Goal: Check status

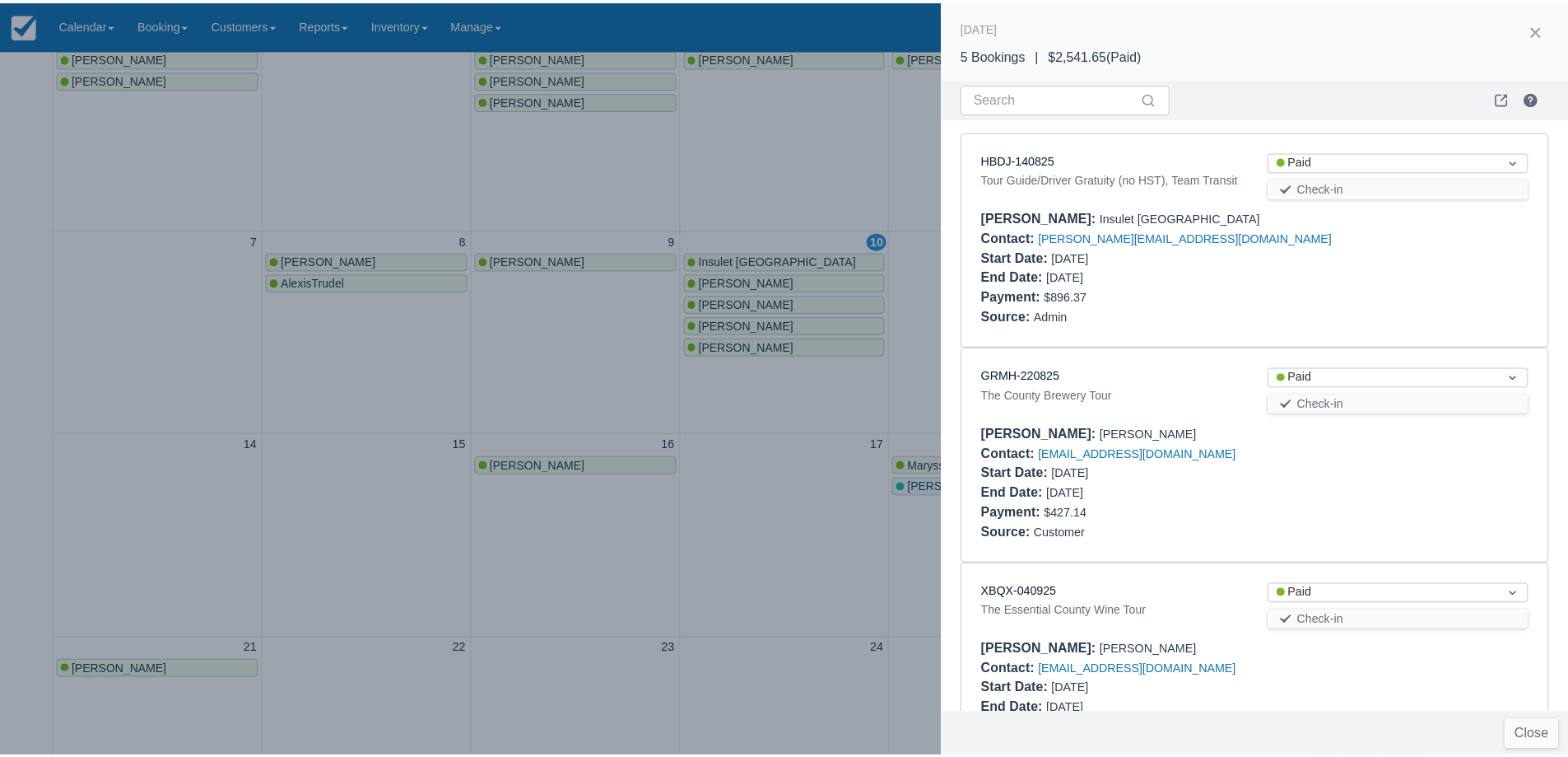
scroll to position [523, 0]
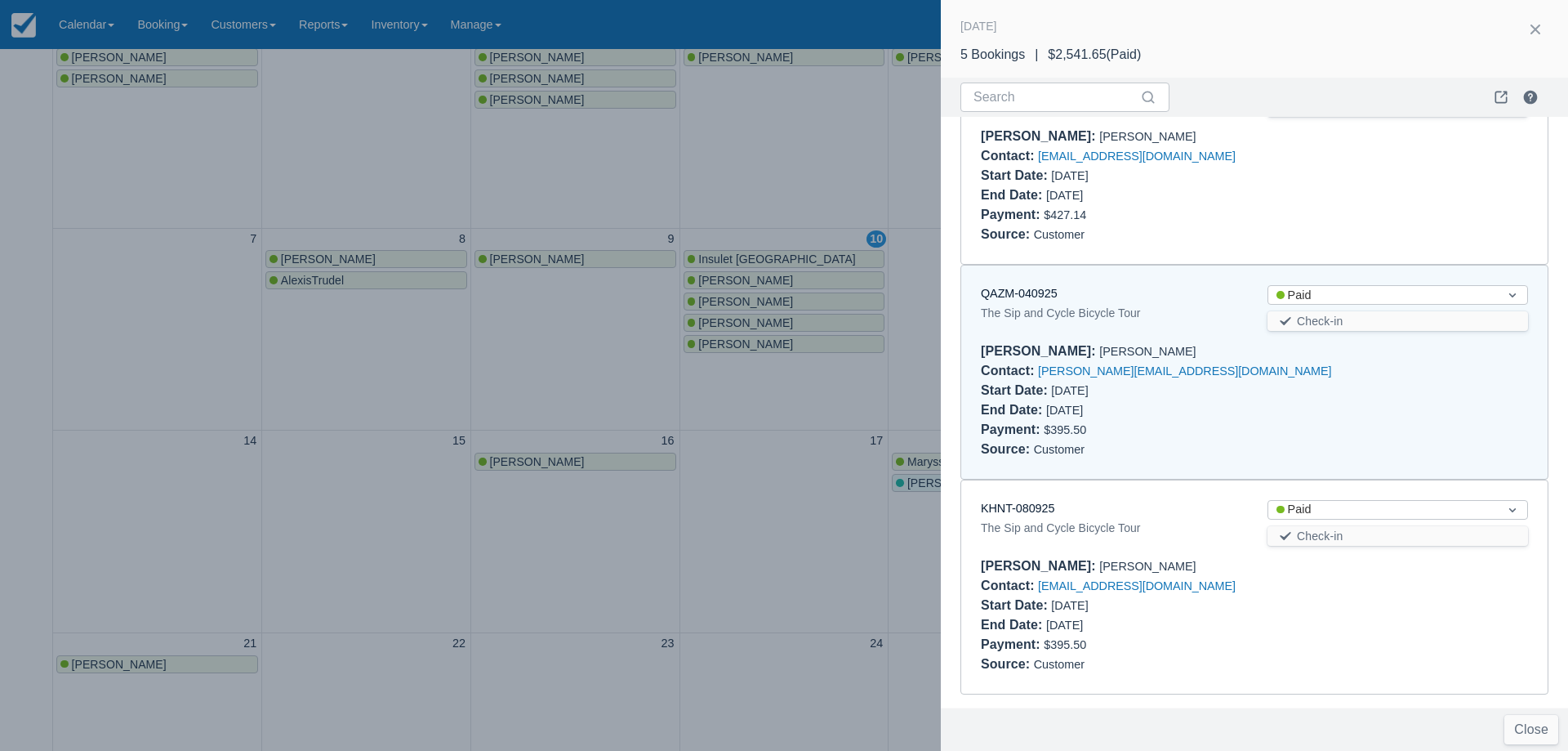
click at [729, 342] on div at bounding box center [784, 375] width 1568 height 751
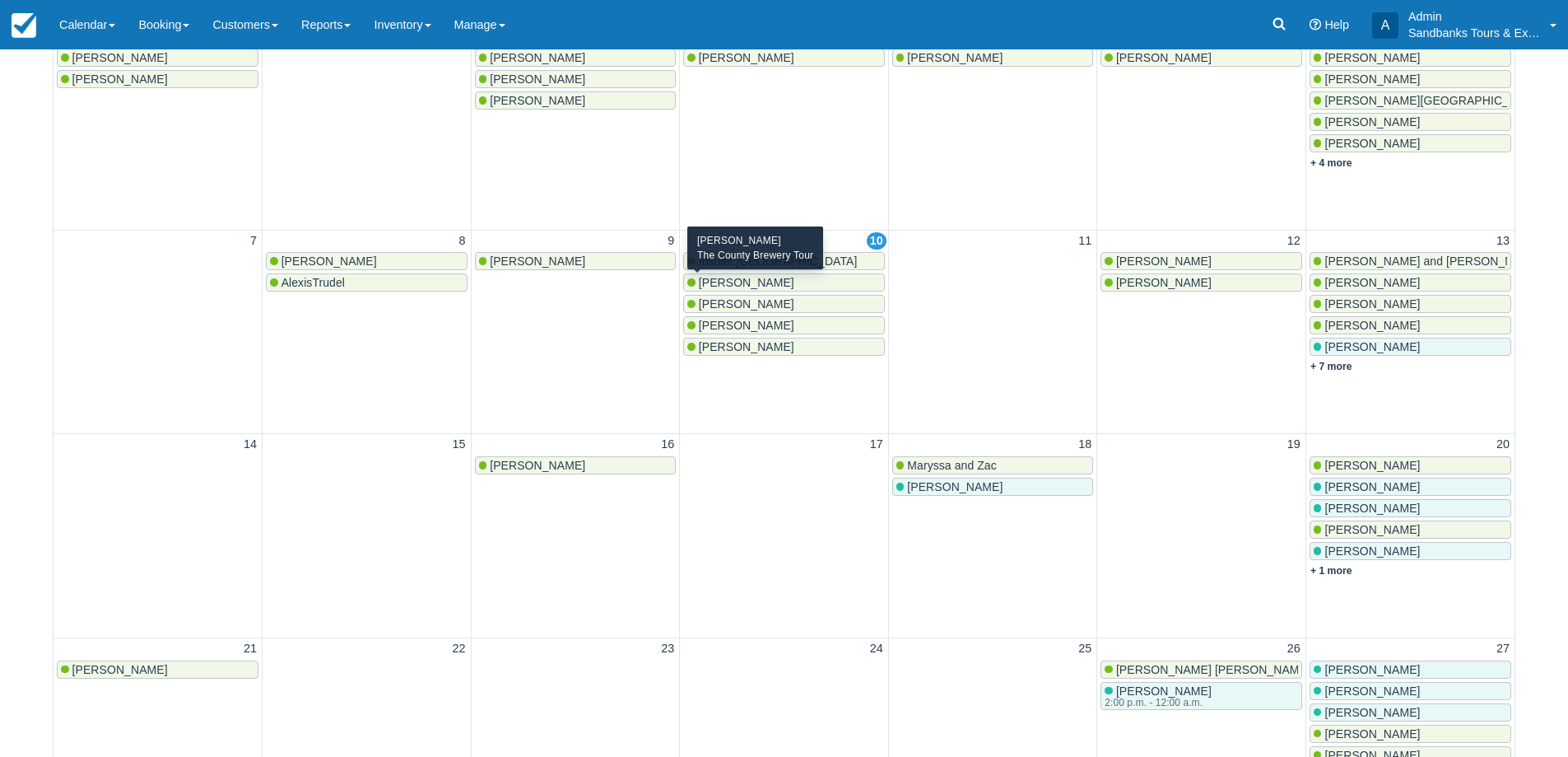
click at [730, 288] on span "[PERSON_NAME]" at bounding box center [747, 283] width 95 height 13
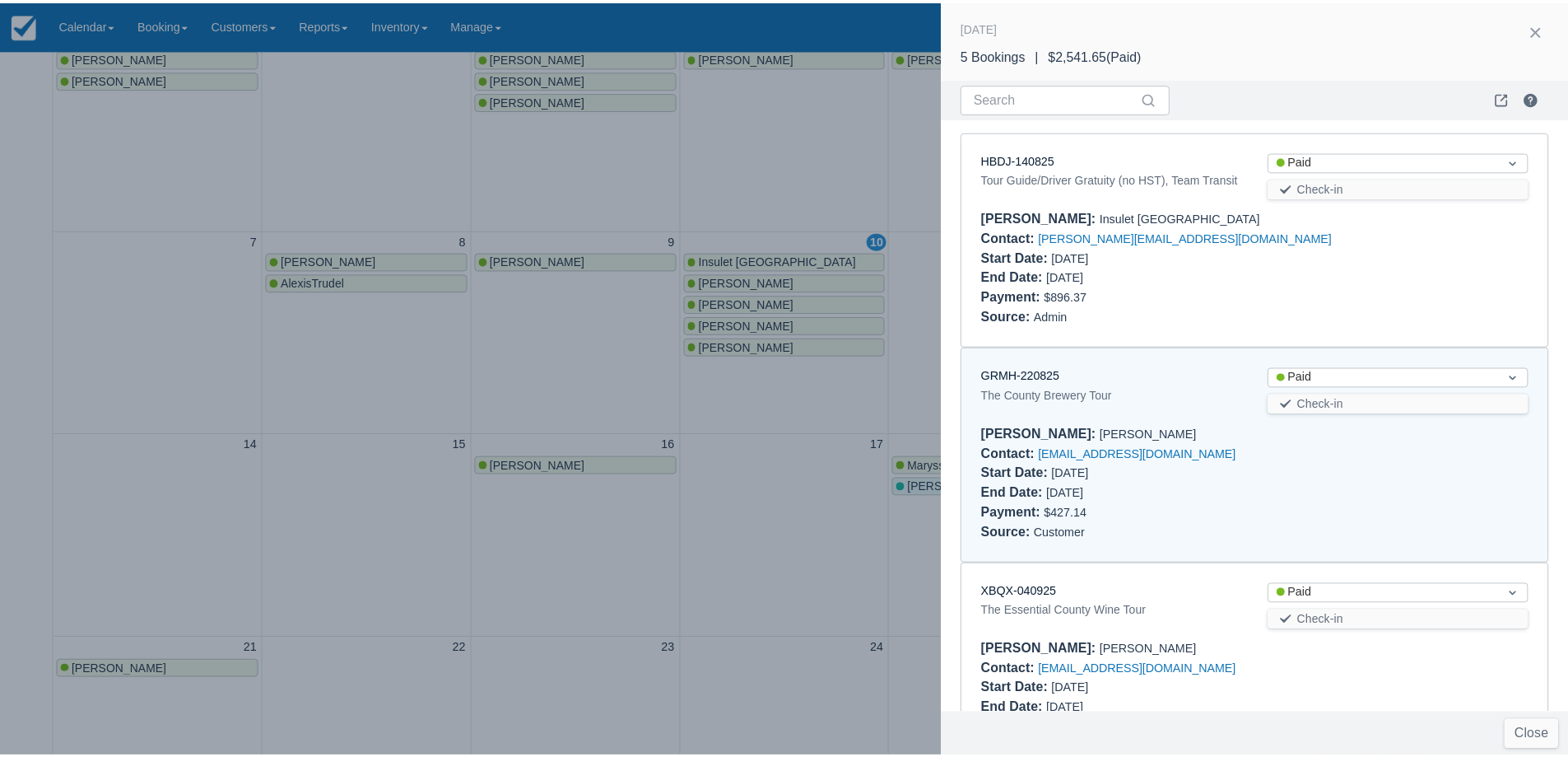
scroll to position [240, 0]
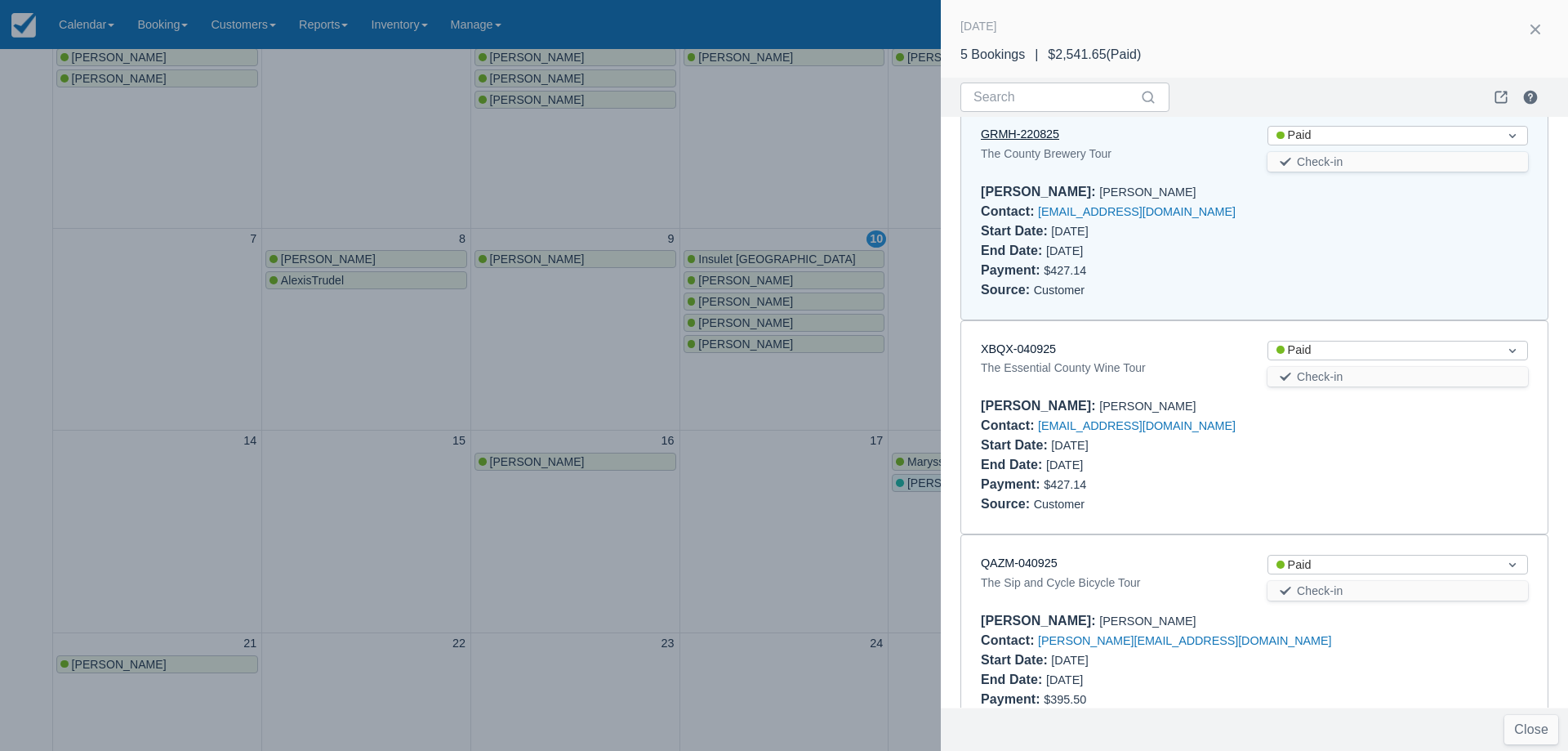
click at [1026, 140] on link "GRMH-220825" at bounding box center [1020, 134] width 79 height 13
click at [783, 425] on div at bounding box center [784, 375] width 1568 height 751
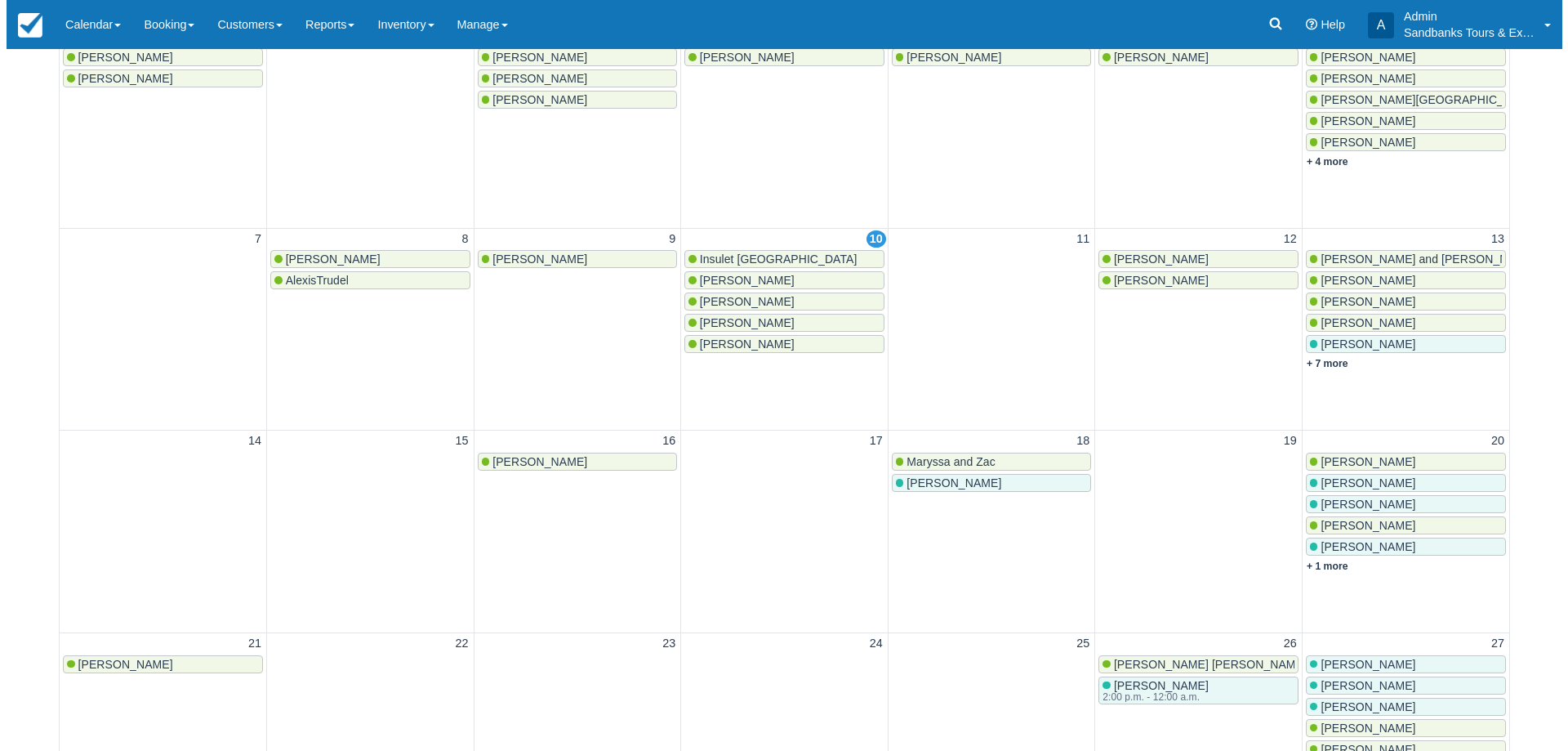
scroll to position [0, 0]
click at [753, 302] on div "[PERSON_NAME]" at bounding box center [777, 301] width 192 height 13
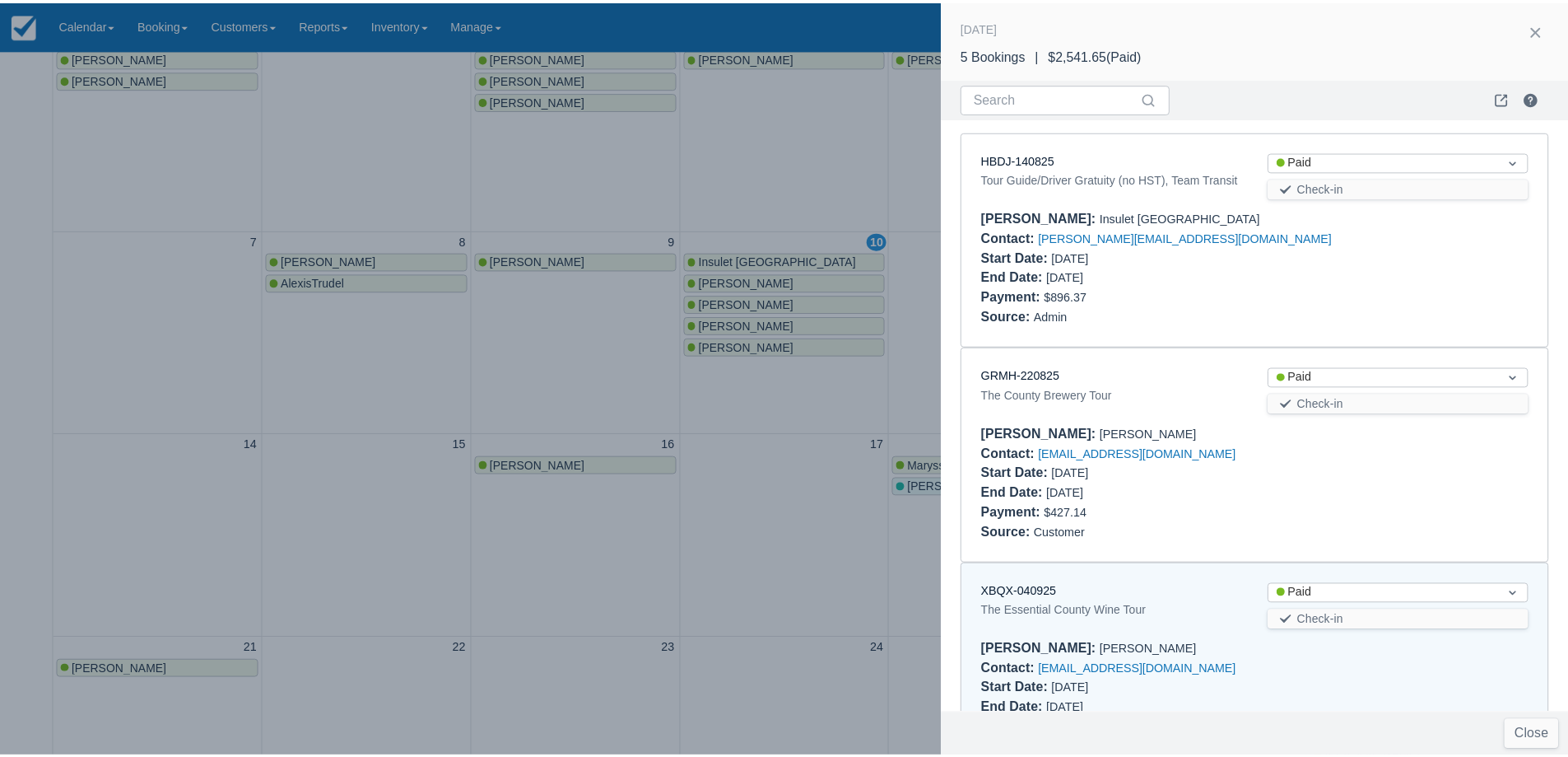
scroll to position [456, 0]
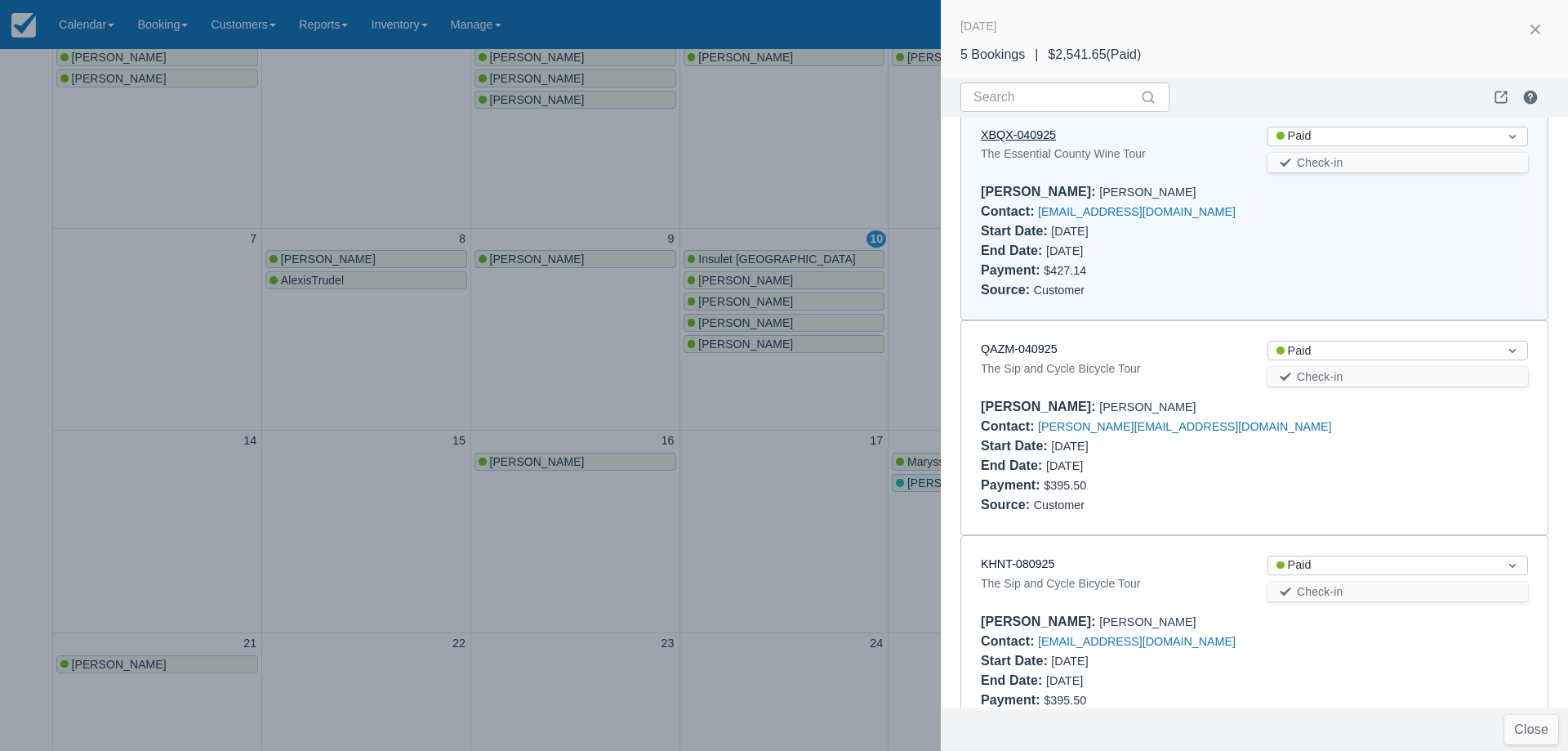
click at [1018, 139] on link "XBQX-040925" at bounding box center [1018, 135] width 75 height 13
click at [565, 340] on div at bounding box center [784, 375] width 1568 height 751
click at [1538, 32] on button "button" at bounding box center [1536, 30] width 27 height 27
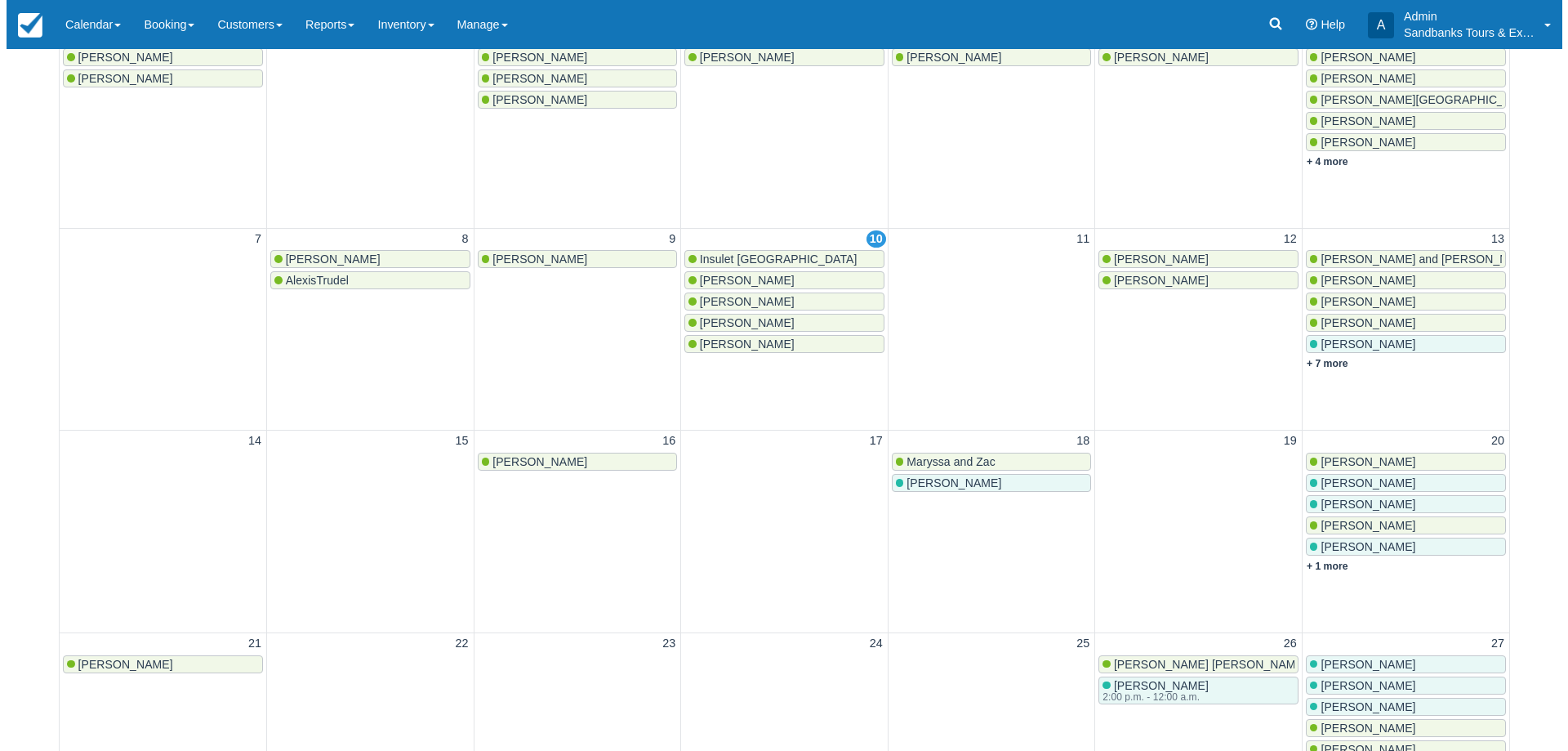
scroll to position [0, 0]
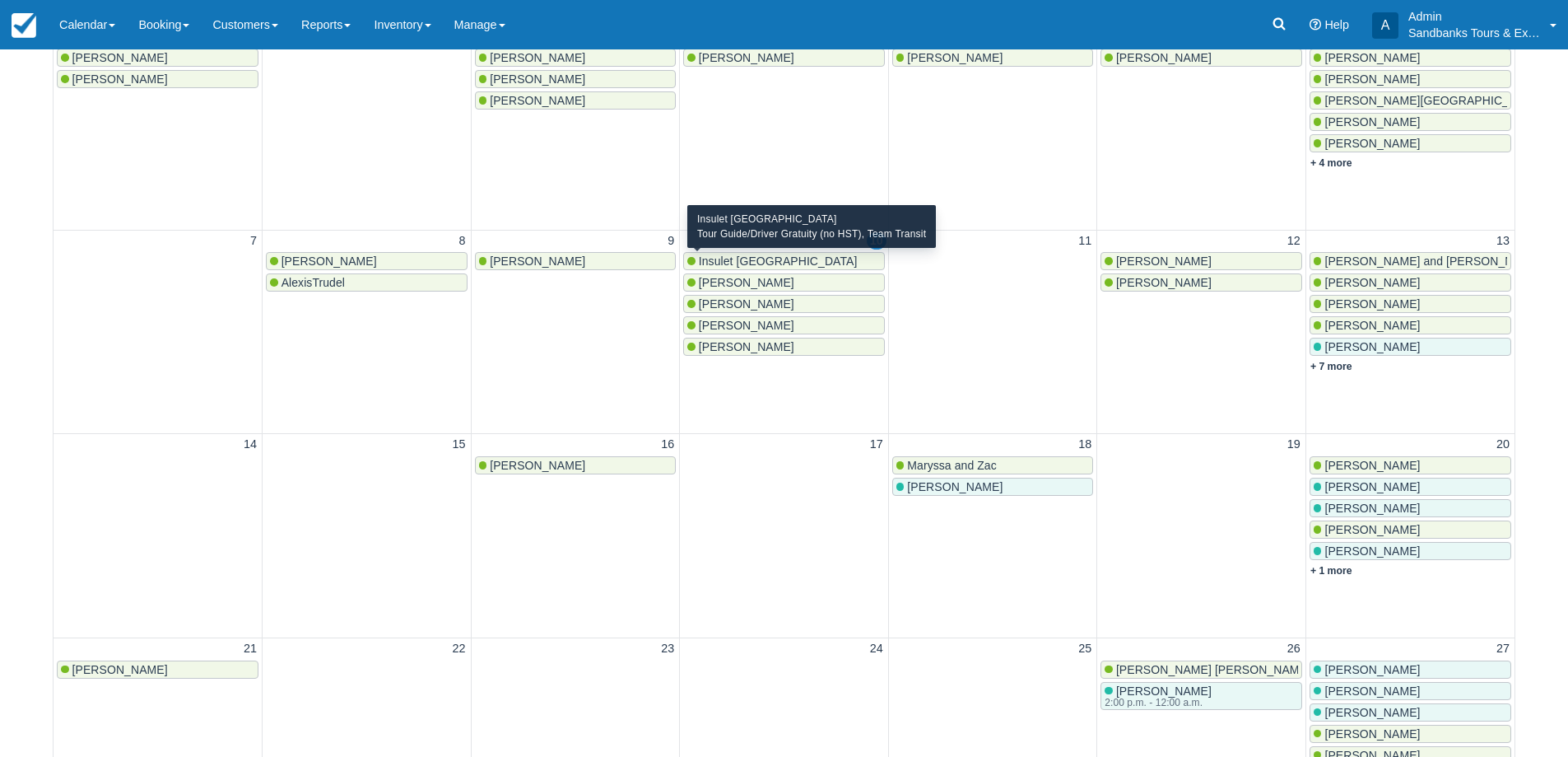
click at [778, 264] on div "Insulet [GEOGRAPHIC_DATA]" at bounding box center [784, 261] width 193 height 13
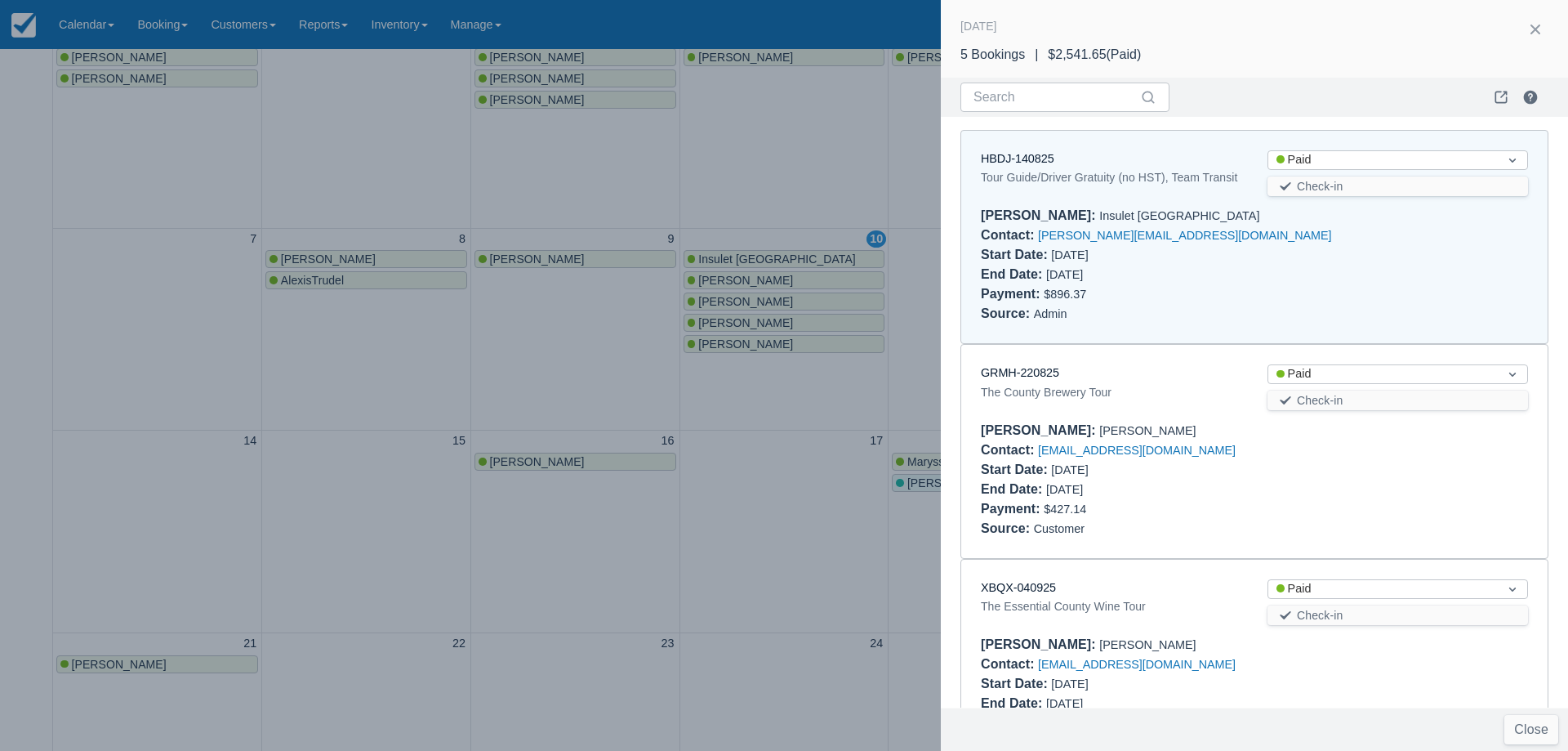
click at [1039, 146] on div "HBDJ-140825 Tour Guide/Driver Gratuity (no HST), Team Transit Status Paid Check…" at bounding box center [1254, 237] width 587 height 213
click at [1019, 153] on link "HBDJ-140825" at bounding box center [1017, 158] width 74 height 13
click at [661, 323] on div at bounding box center [784, 375] width 1568 height 751
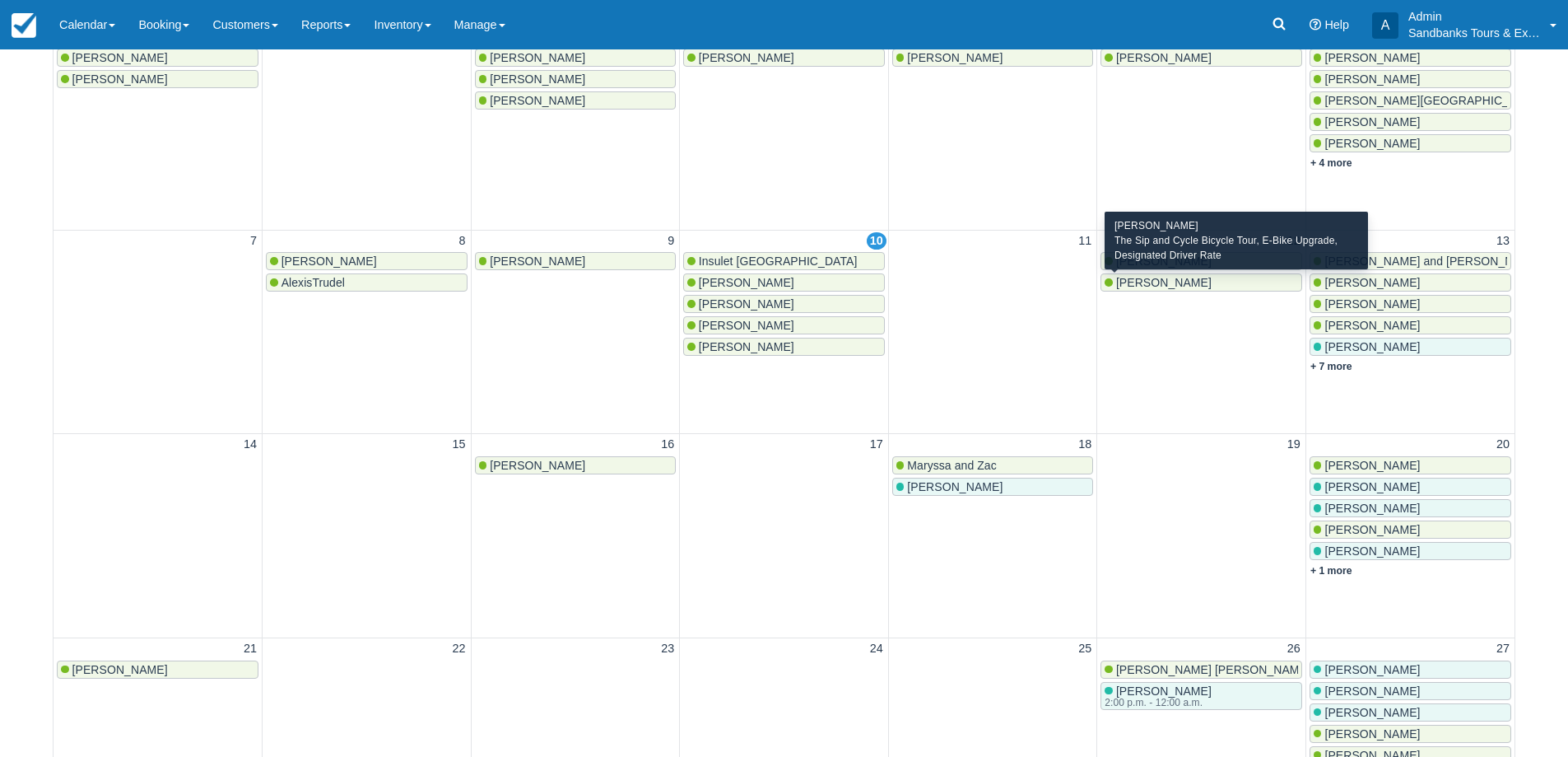
click at [1176, 278] on span "[PERSON_NAME]" at bounding box center [1164, 283] width 95 height 13
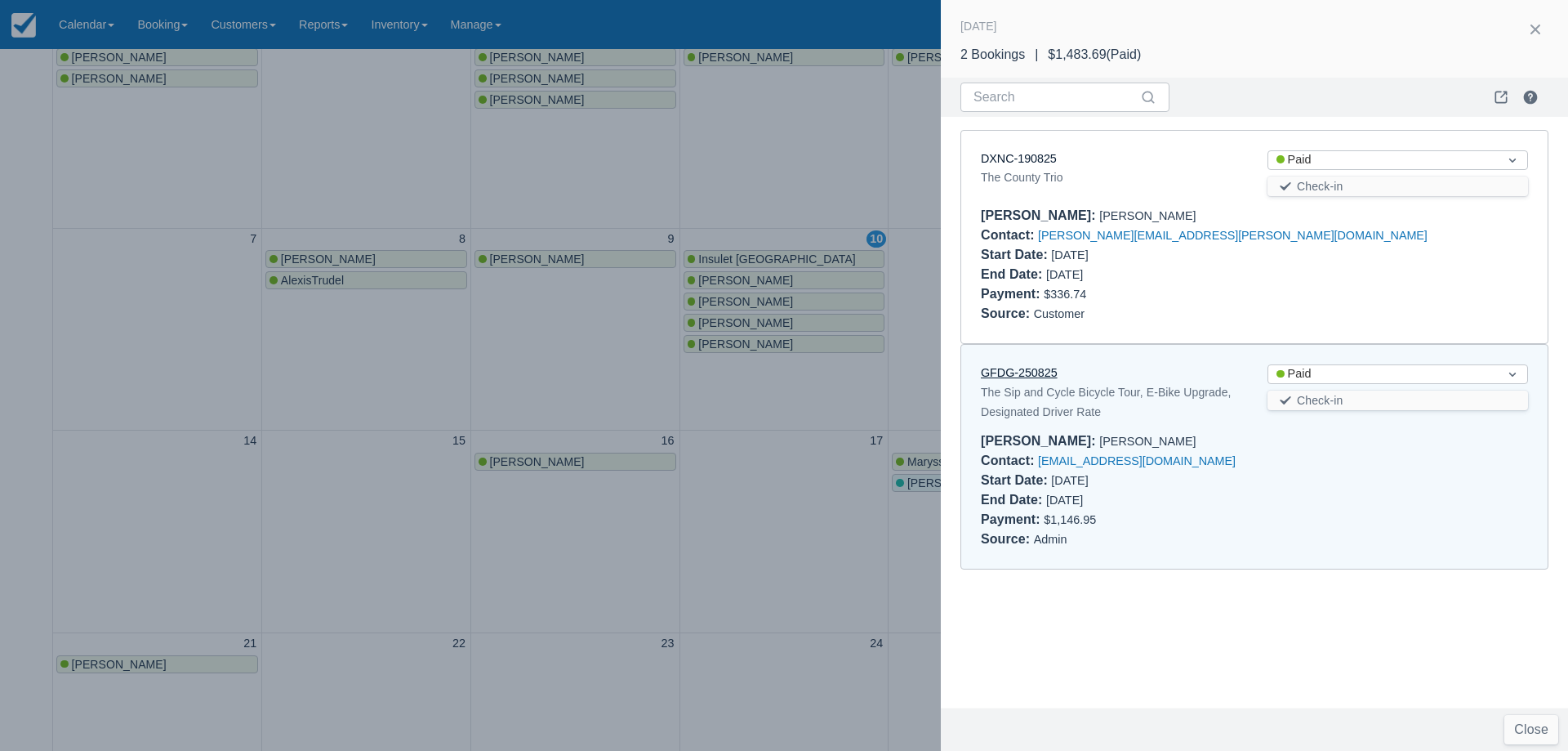
click at [1046, 373] on link "GFDG-250825" at bounding box center [1019, 373] width 77 height 13
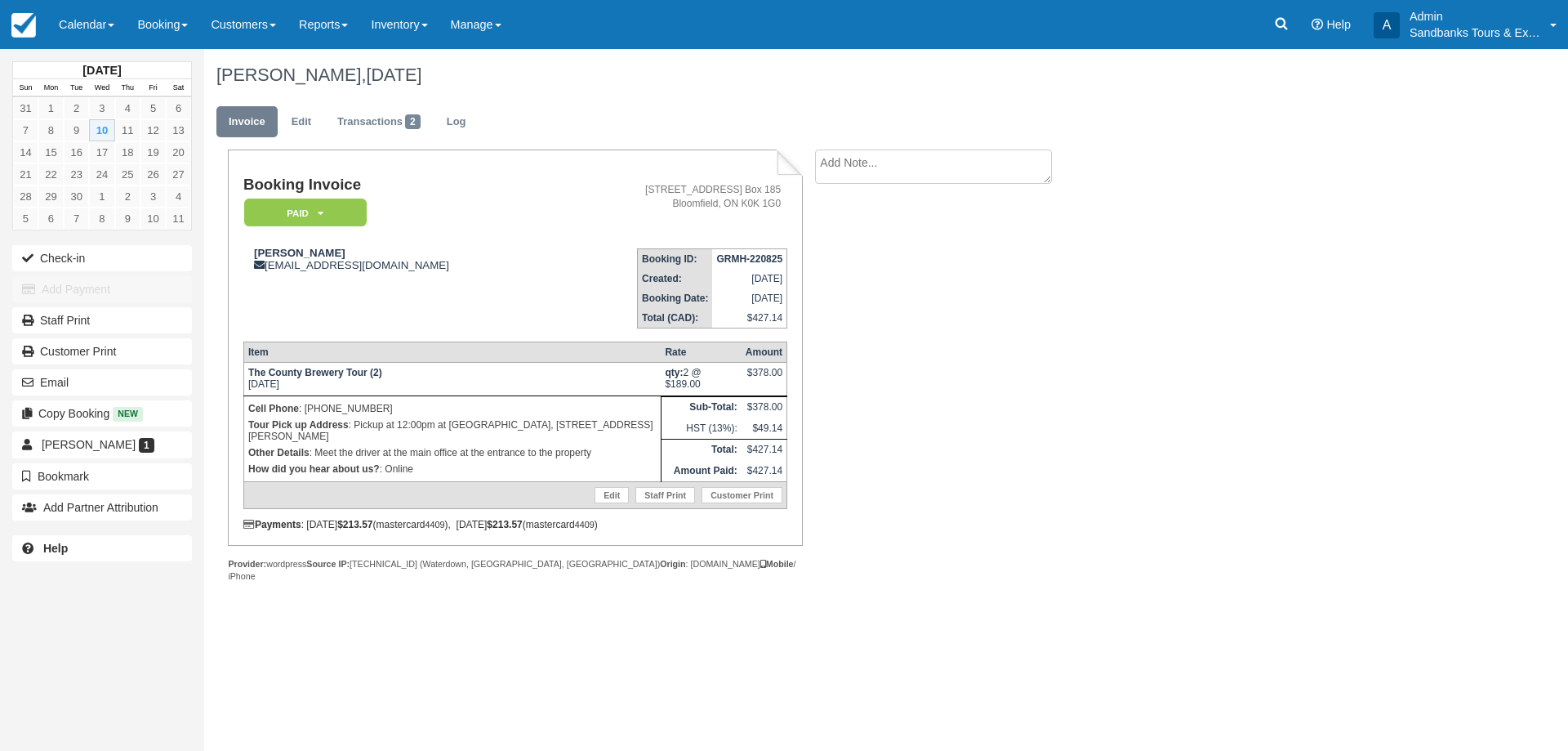
click at [898, 403] on div "Booking Invoice Paid   Pending Deposit Hold Deposit Waiting Cancelled BOOKED GI…" at bounding box center [653, 383] width 898 height 468
drag, startPoint x: 283, startPoint y: 434, endPoint x: 402, endPoint y: 418, distance: 120.1
click at [400, 418] on p "Tour Pick up Address : Pickup at 12:00pm at Black River Cottages, 124 Morrison …" at bounding box center [452, 430] width 408 height 27
copy p "2:00pm at Black River Cottages, 124 Morrison Point Rd, Picton"
click at [922, 388] on div "Booking Invoice Paid   Pending Deposit Hold Deposit Waiting Cancelled BOOKED GI…" at bounding box center [653, 383] width 898 height 468
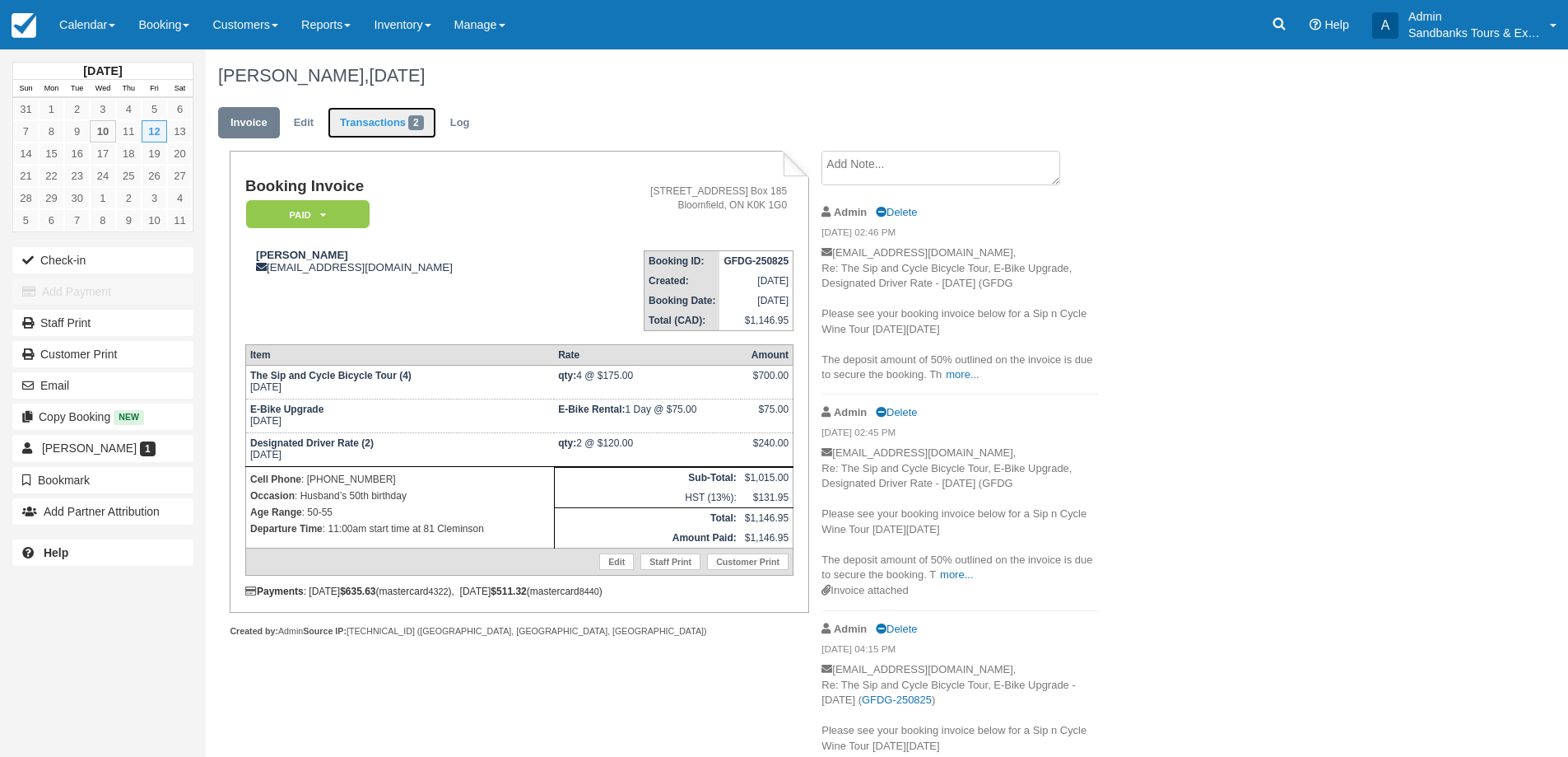
click at [346, 137] on link "Transactions 2" at bounding box center [382, 123] width 109 height 32
